Goal: Information Seeking & Learning: Find specific fact

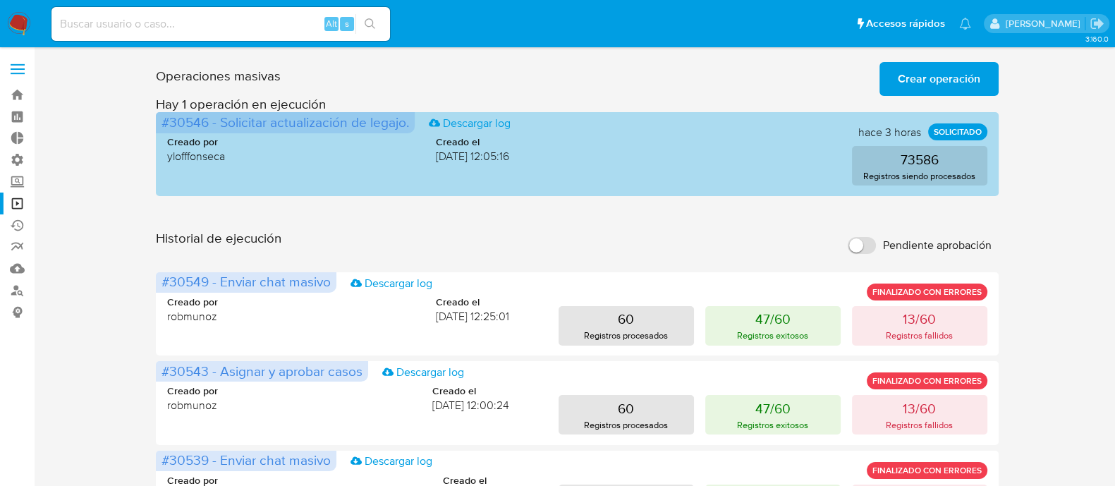
click at [955, 132] on p "SOLICITADO" at bounding box center [957, 131] width 59 height 17
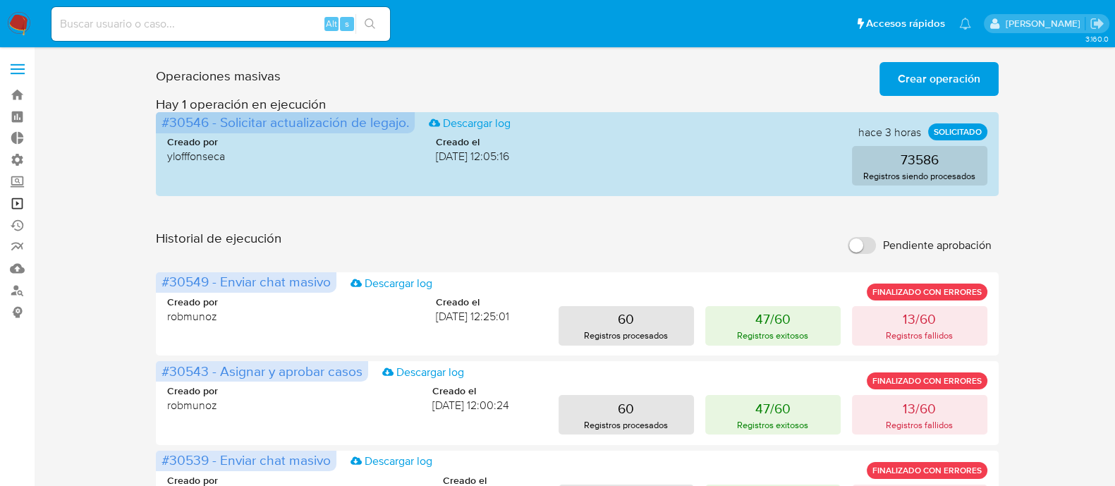
click at [21, 212] on link "Operaciones masivas" at bounding box center [84, 204] width 168 height 22
click at [18, 292] on link "Buscador de personas" at bounding box center [84, 290] width 168 height 22
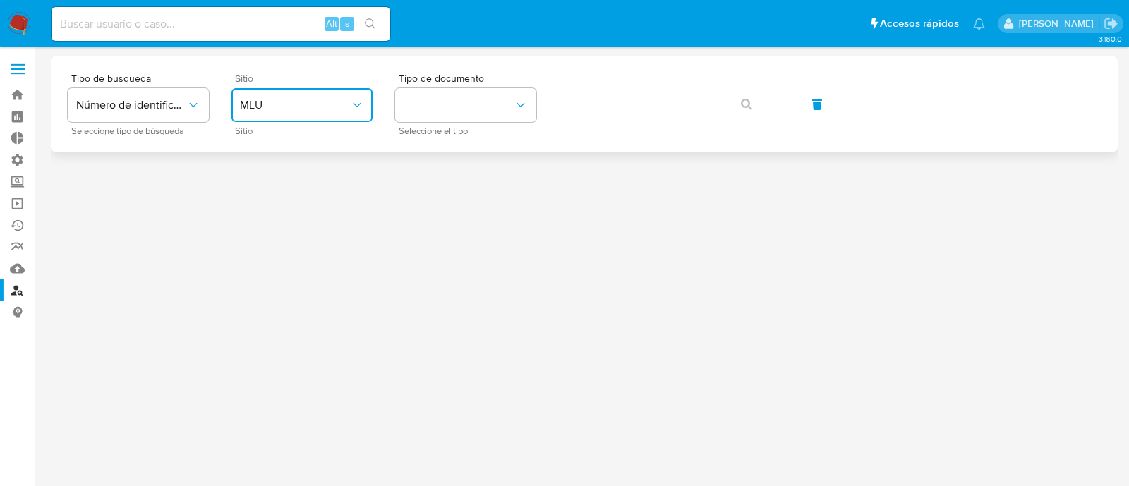
click at [304, 103] on span "MLU" at bounding box center [295, 105] width 110 height 14
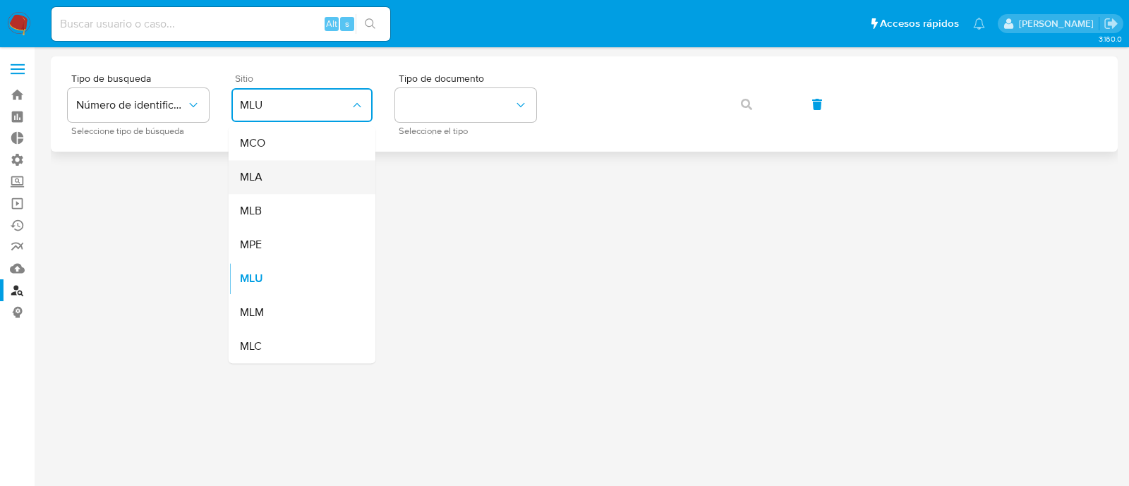
click at [296, 179] on div "MLA" at bounding box center [298, 177] width 116 height 34
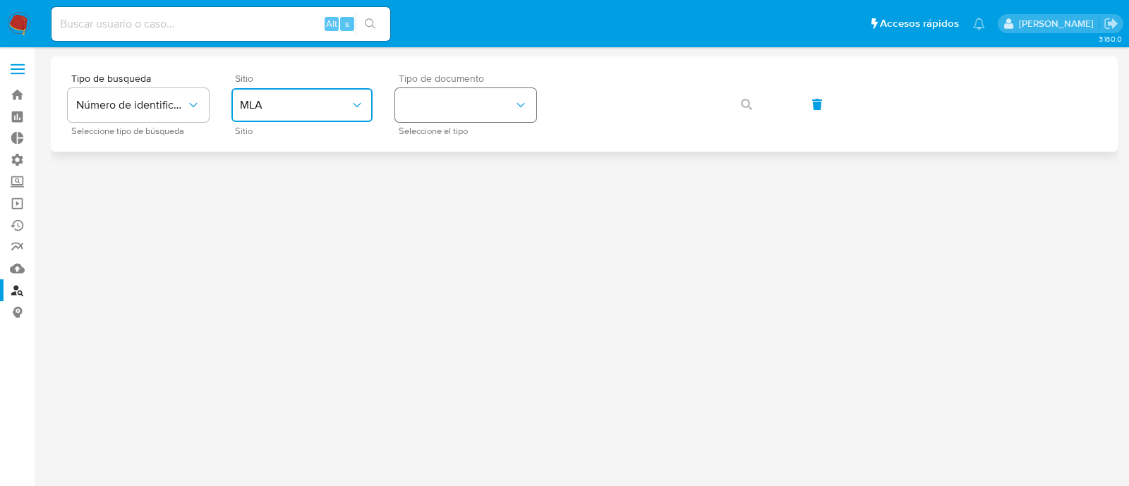
click at [440, 108] on button "identificationType" at bounding box center [465, 105] width 141 height 34
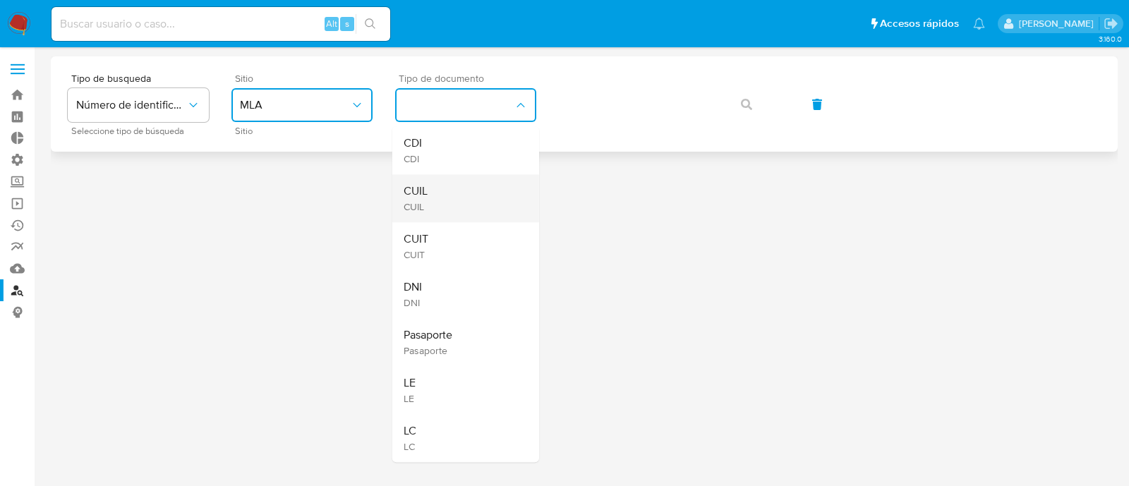
click at [455, 196] on div "CUIL CUIL" at bounding box center [461, 198] width 116 height 48
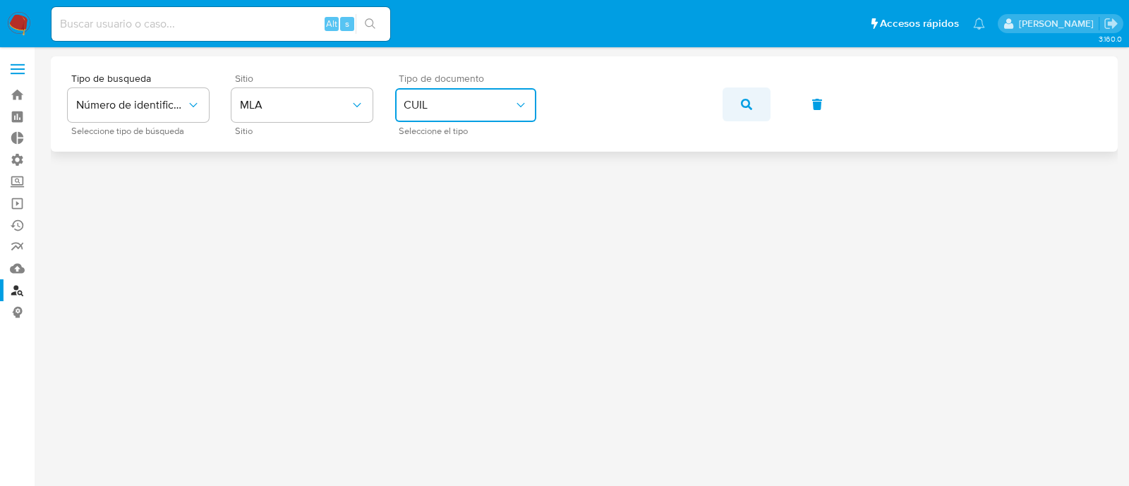
click at [746, 104] on icon "button" at bounding box center [746, 104] width 11 height 11
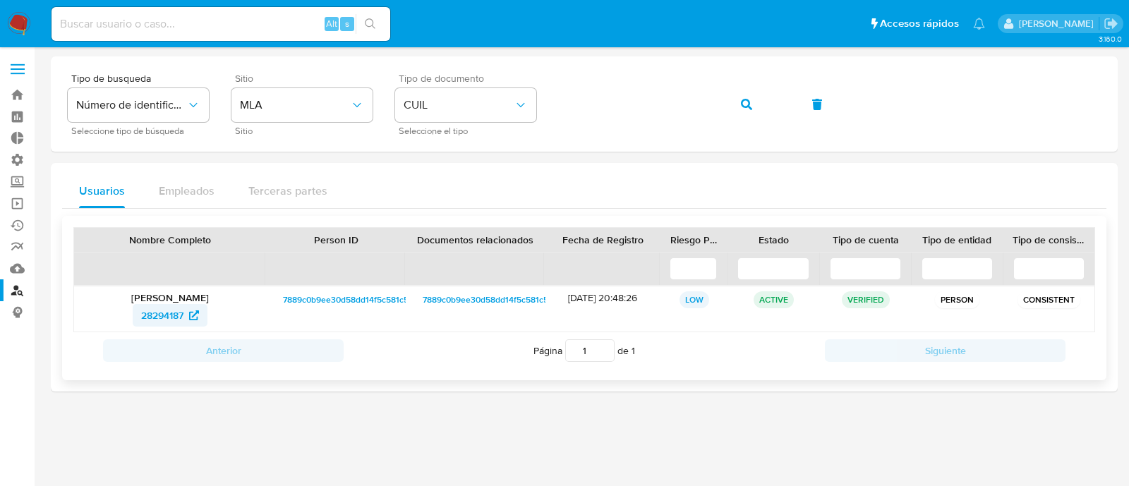
click at [169, 308] on span "28294187" at bounding box center [162, 315] width 42 height 23
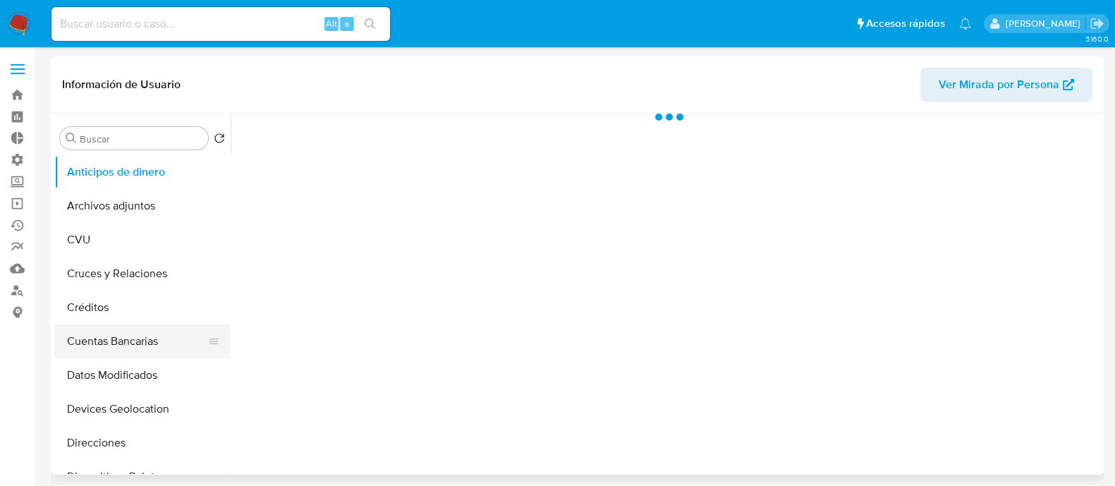
scroll to position [441, 0]
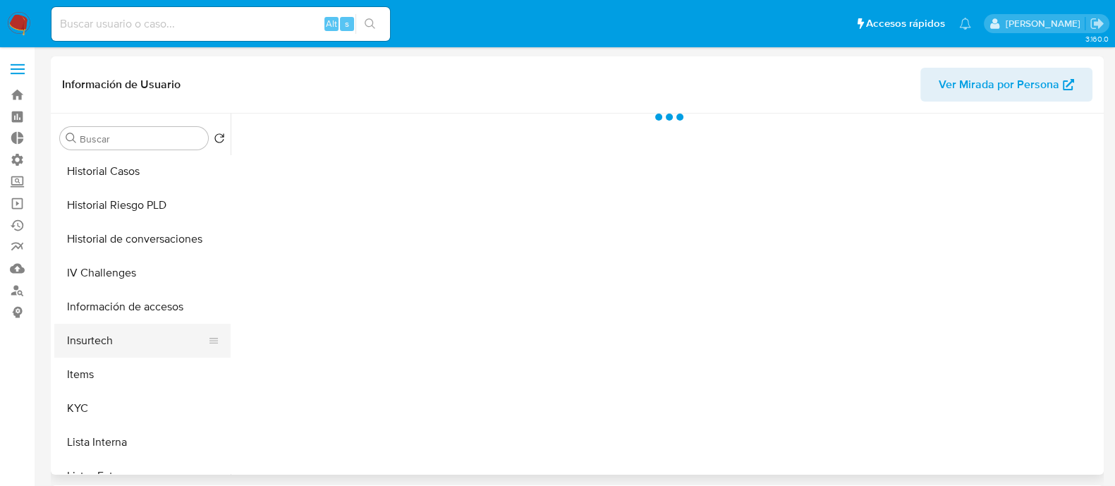
select select "10"
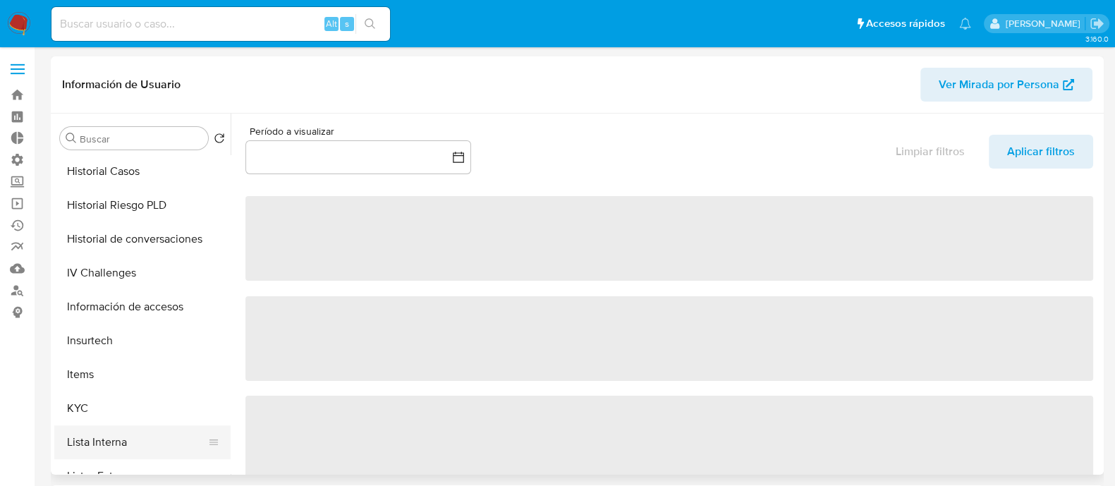
click at [140, 427] on button "Lista Interna" at bounding box center [136, 442] width 165 height 34
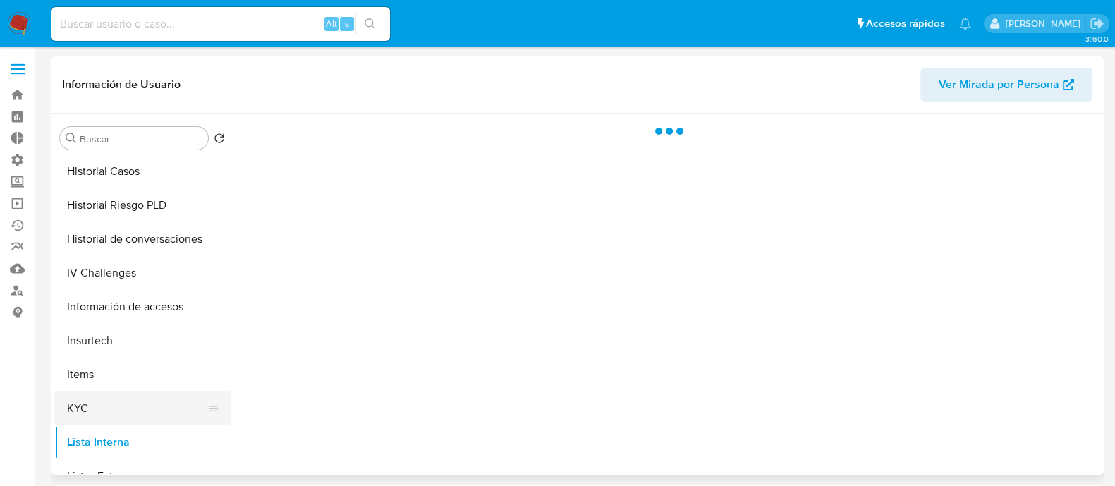
click at [140, 420] on button "KYC" at bounding box center [136, 409] width 165 height 34
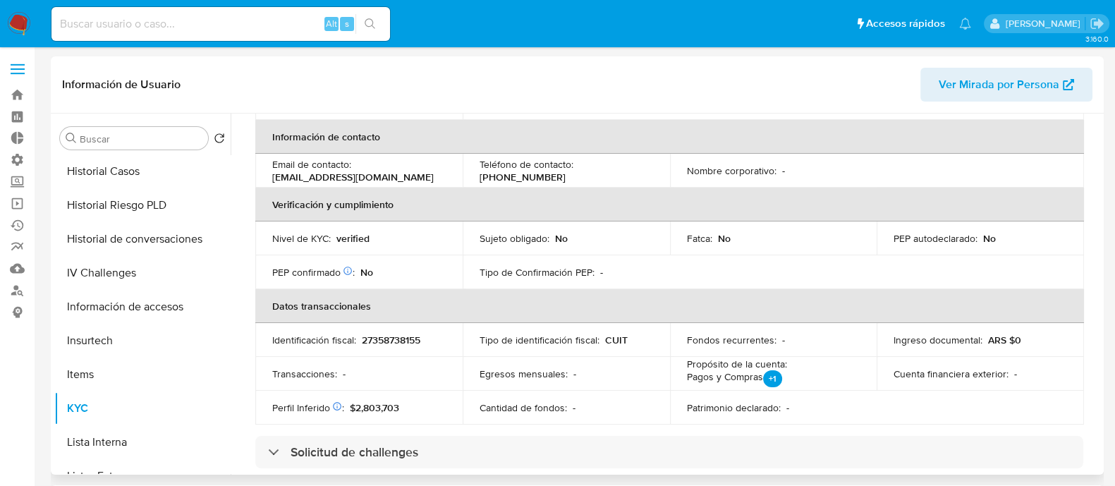
scroll to position [352, 0]
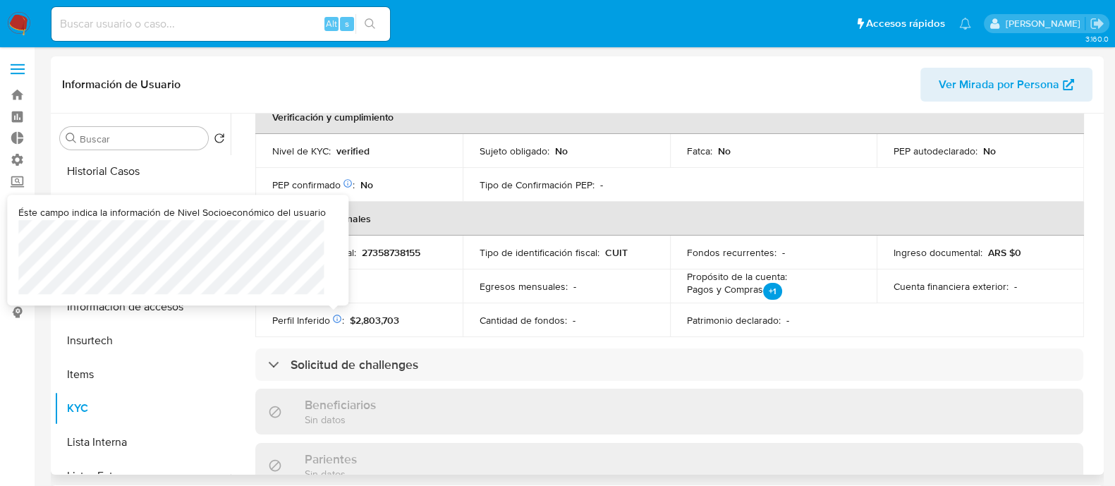
click at [333, 318] on icon at bounding box center [337, 319] width 8 height 8
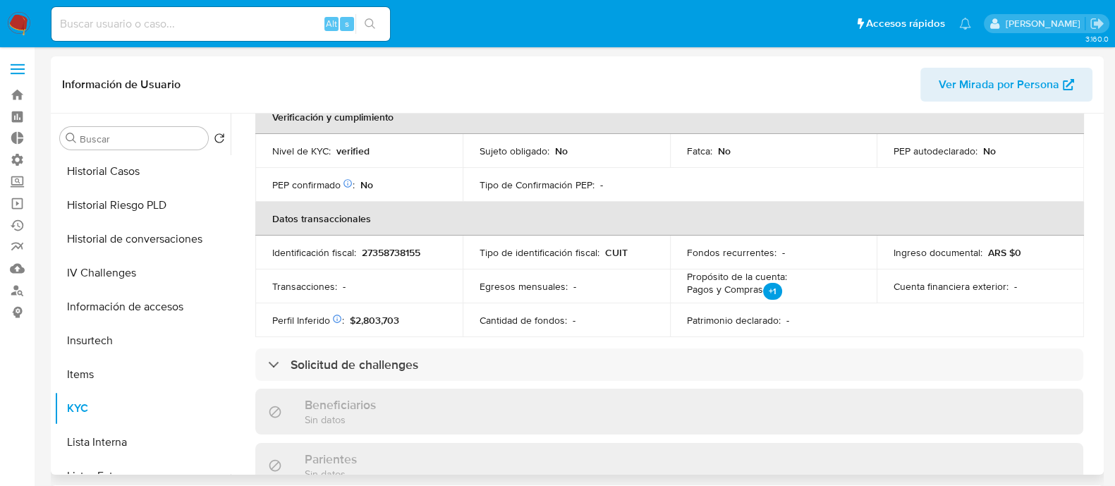
click at [531, 254] on p "Tipo de identificación fiscal :" at bounding box center [540, 252] width 120 height 13
